Goal: Transaction & Acquisition: Purchase product/service

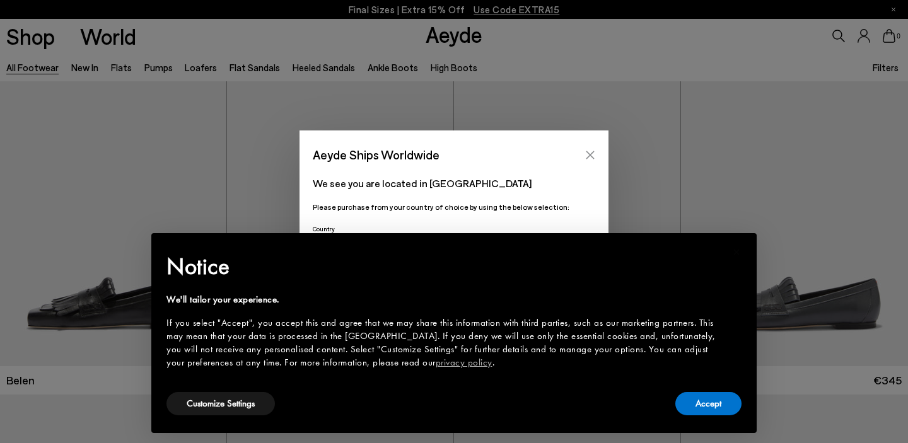
click at [594, 151] on button "Close" at bounding box center [590, 155] width 19 height 19
click at [719, 419] on div "× Notice We'll tailor your experience. If you select "Accept", you accept this …" at bounding box center [453, 333] width 595 height 190
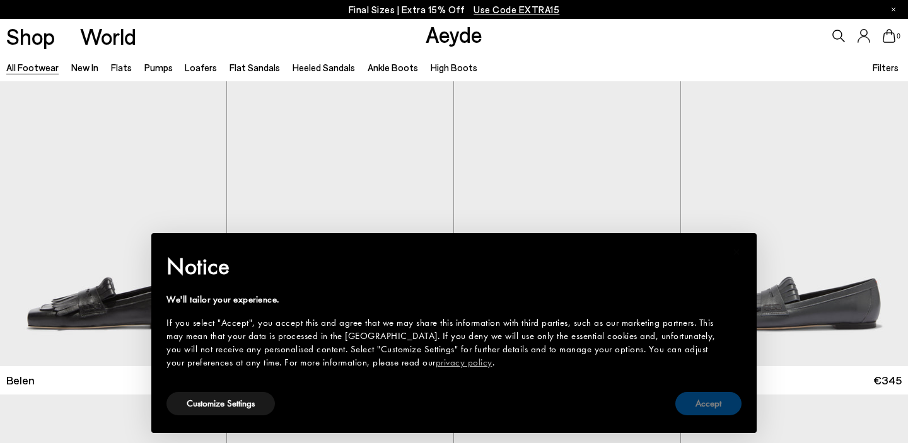
click at [712, 408] on button "Accept" at bounding box center [708, 403] width 66 height 23
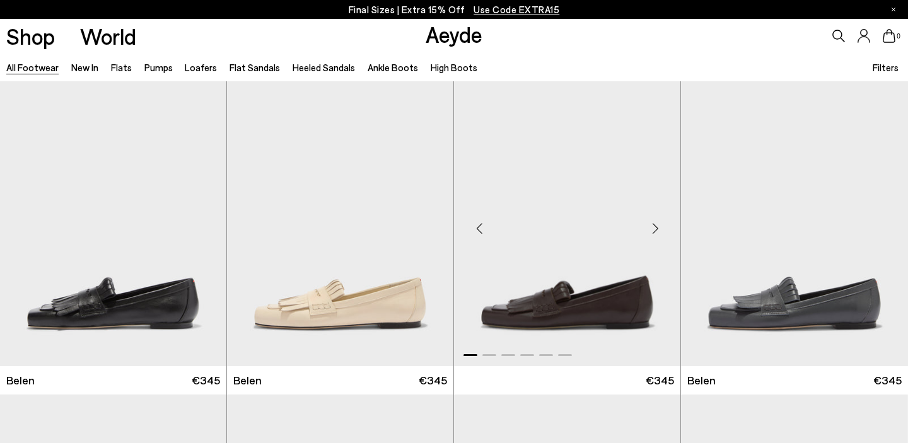
scroll to position [382, 0]
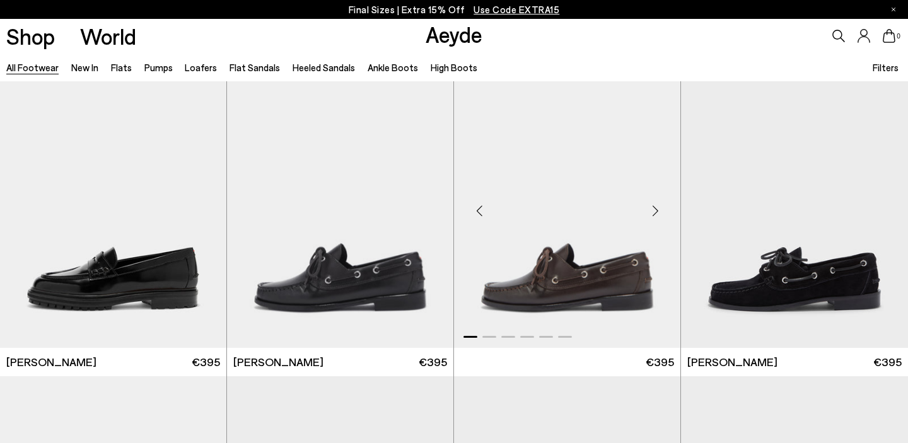
scroll to position [1058, 0]
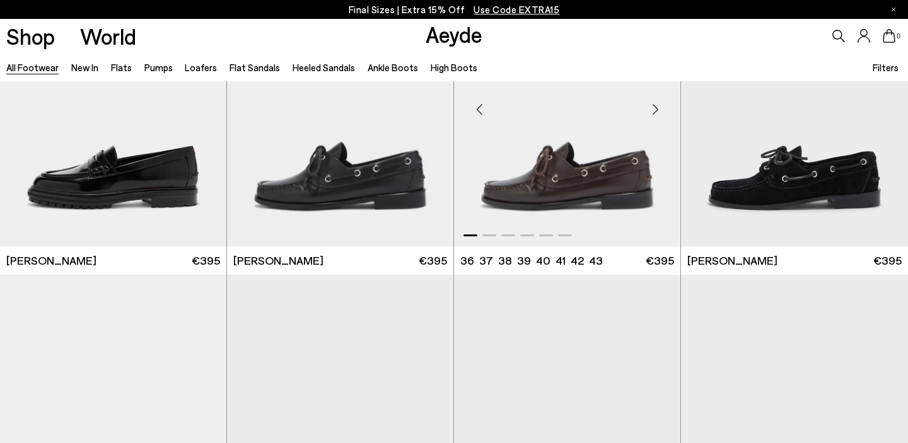
click at [658, 103] on div "Next slide" at bounding box center [655, 109] width 38 height 38
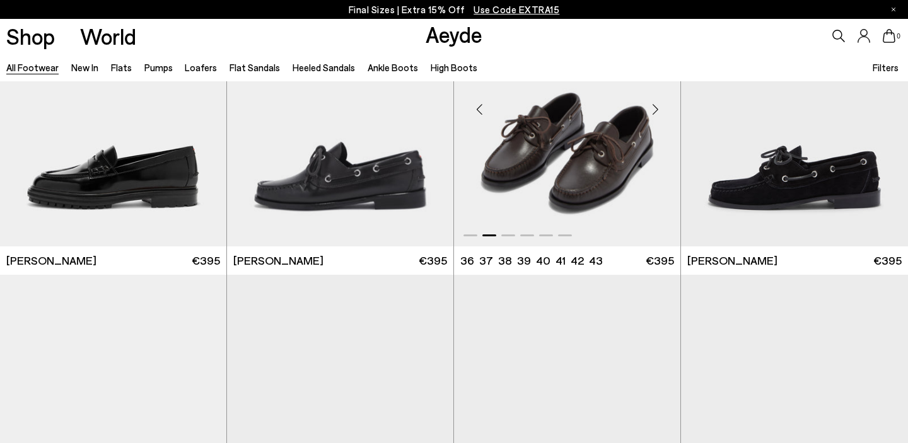
click at [653, 112] on div "Next slide" at bounding box center [655, 109] width 38 height 38
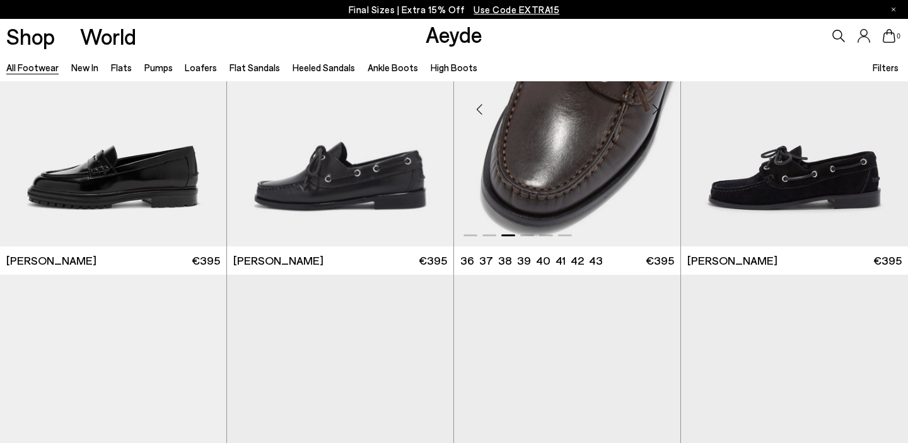
click at [652, 114] on div "Next slide" at bounding box center [655, 109] width 38 height 38
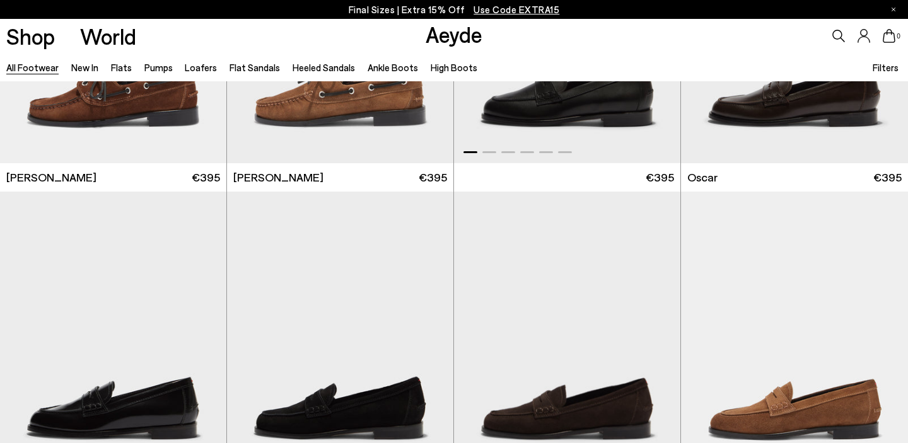
scroll to position [1616, 0]
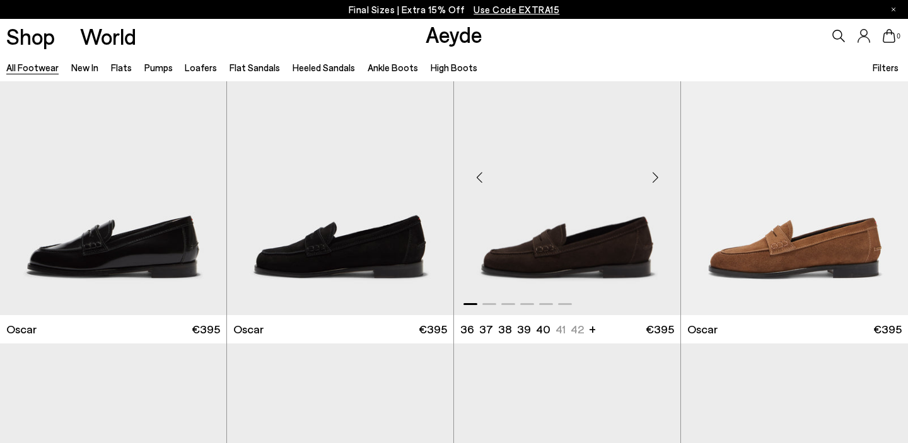
click at [652, 176] on div "Next slide" at bounding box center [655, 178] width 38 height 38
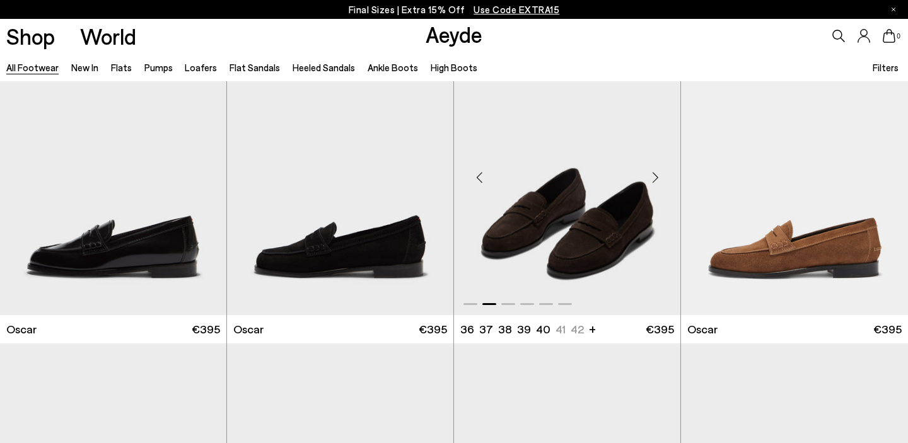
click at [615, 220] on img "2 / 6" at bounding box center [567, 172] width 226 height 284
